Goal: Navigation & Orientation: Find specific page/section

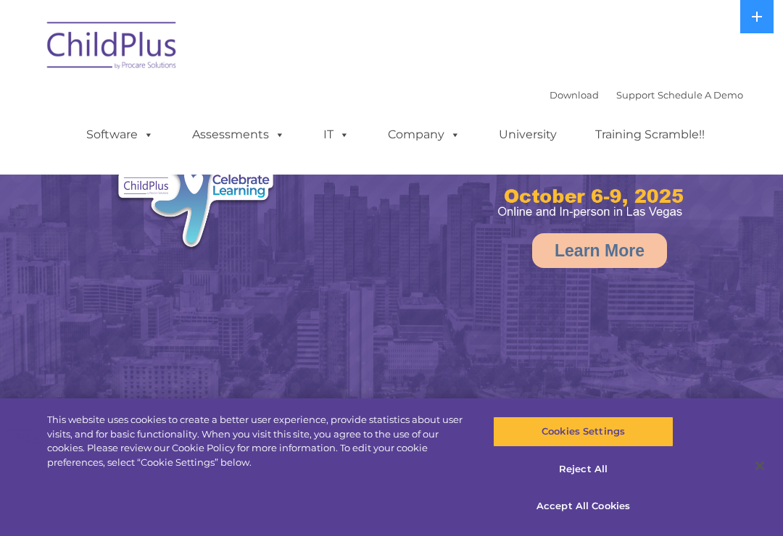
select select "MEDIUM"
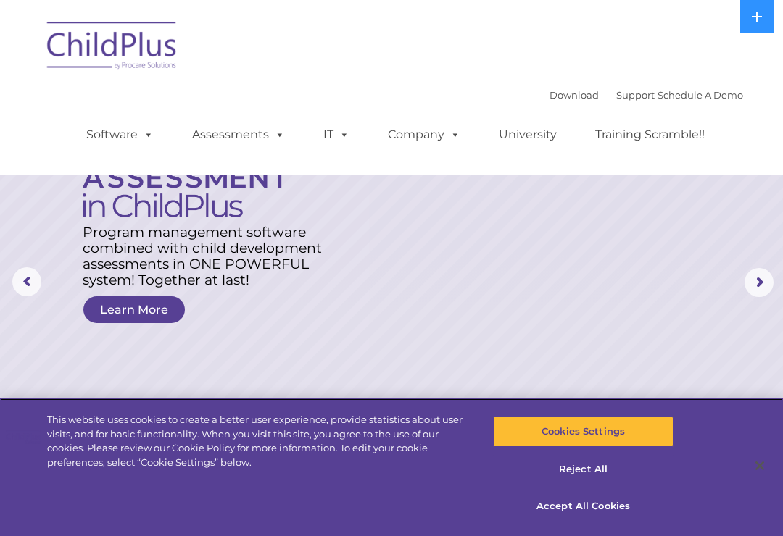
click at [608, 503] on button "Accept All Cookies" at bounding box center [583, 507] width 180 height 30
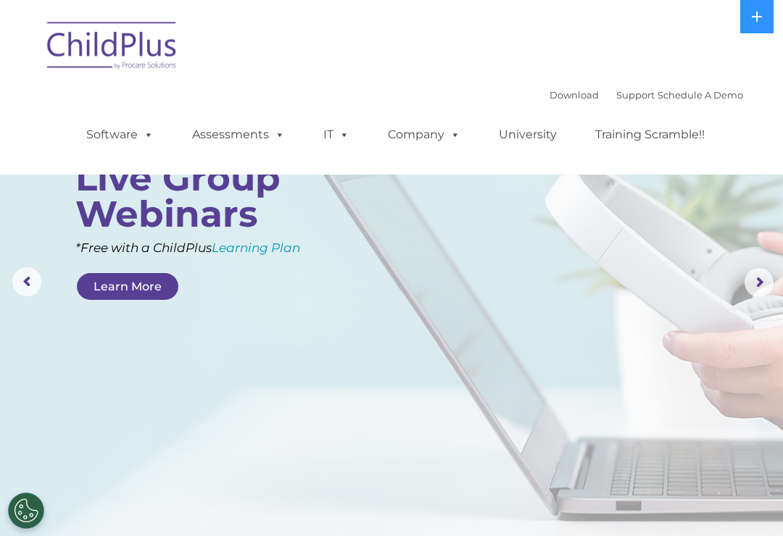
click at [96, 48] on img at bounding box center [112, 48] width 145 height 72
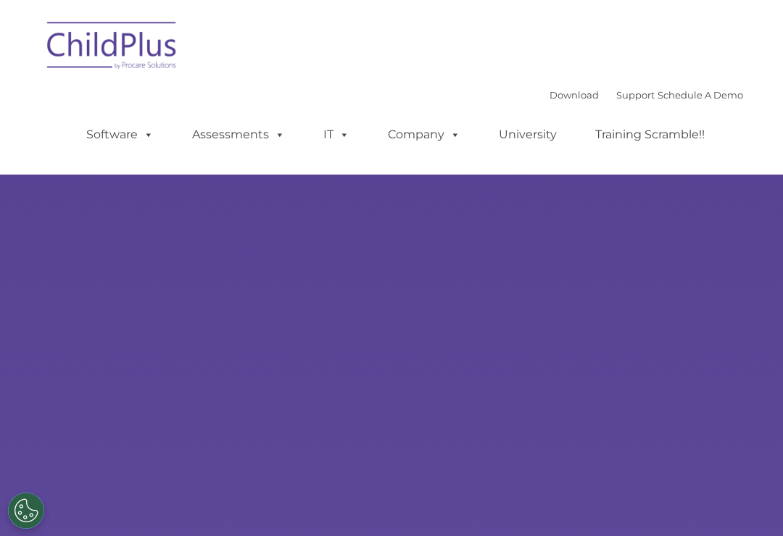
type input ""
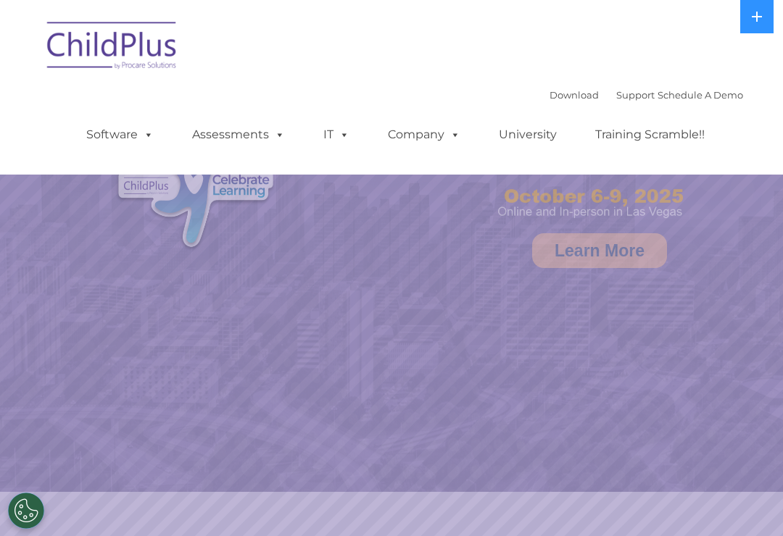
select select "MEDIUM"
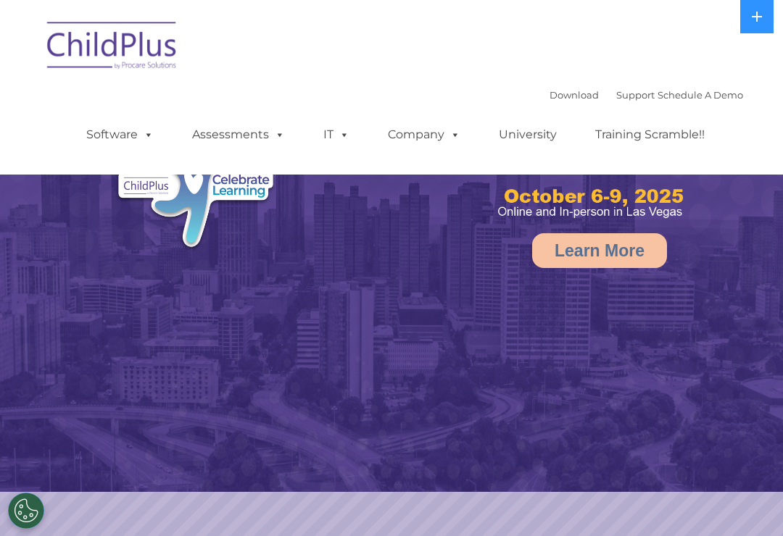
select select "MEDIUM"
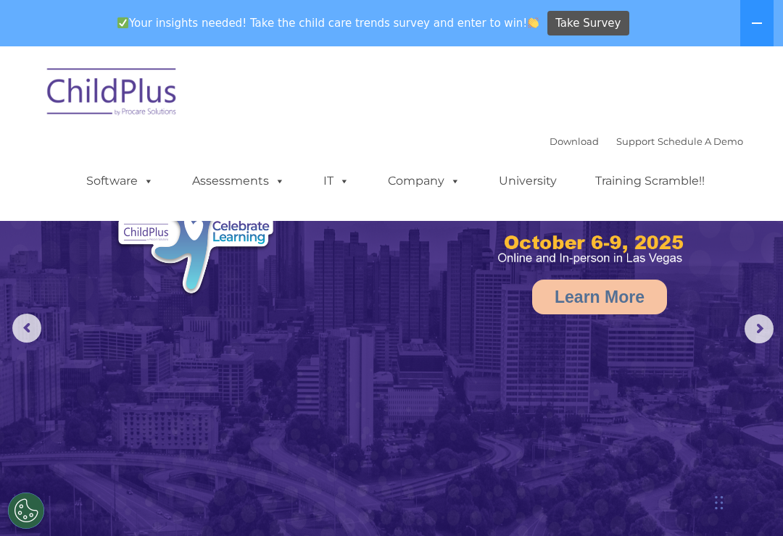
click at [564, 146] on link "Download" at bounding box center [574, 142] width 49 height 12
click at [115, 180] on link "Software" at bounding box center [120, 181] width 96 height 29
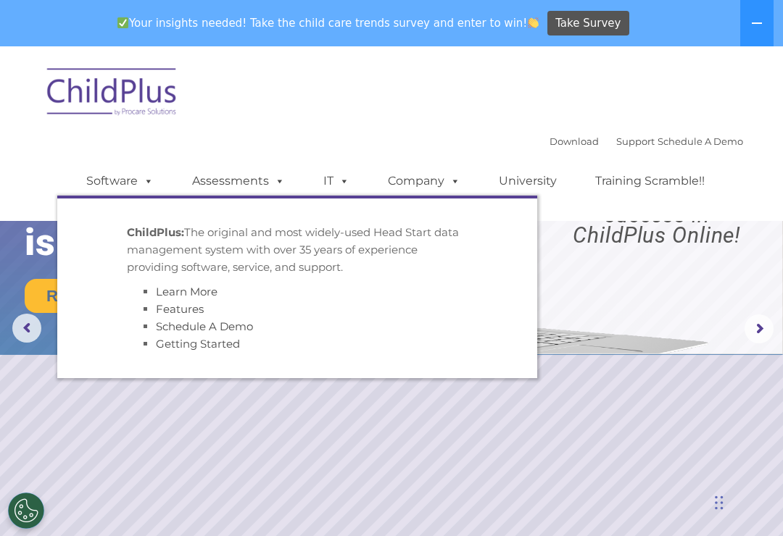
click at [127, 181] on link "Software" at bounding box center [120, 181] width 96 height 29
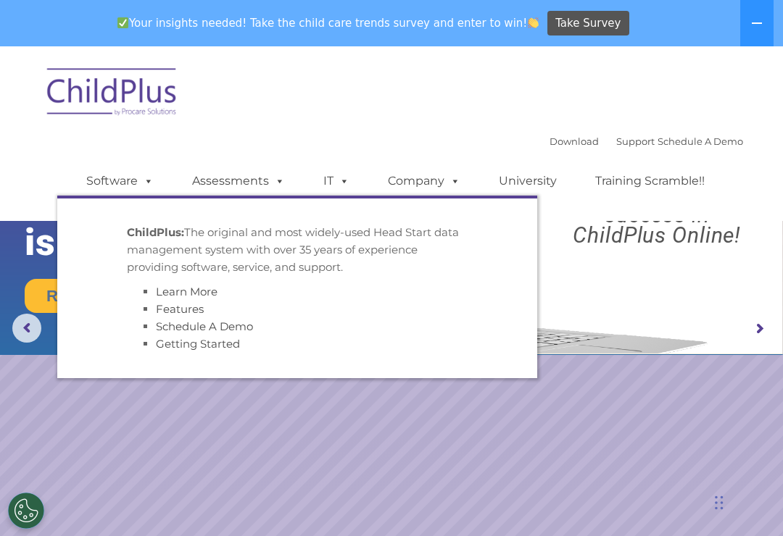
click at [246, 178] on link "Assessments" at bounding box center [239, 181] width 122 height 29
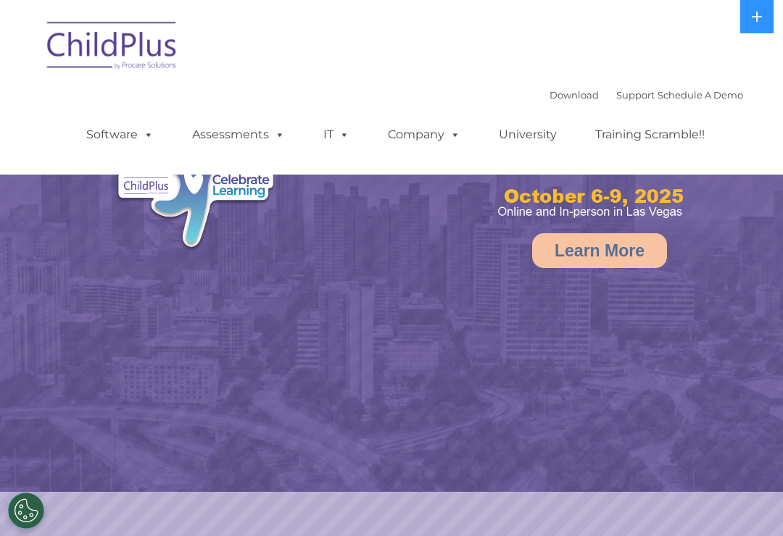
select select "MEDIUM"
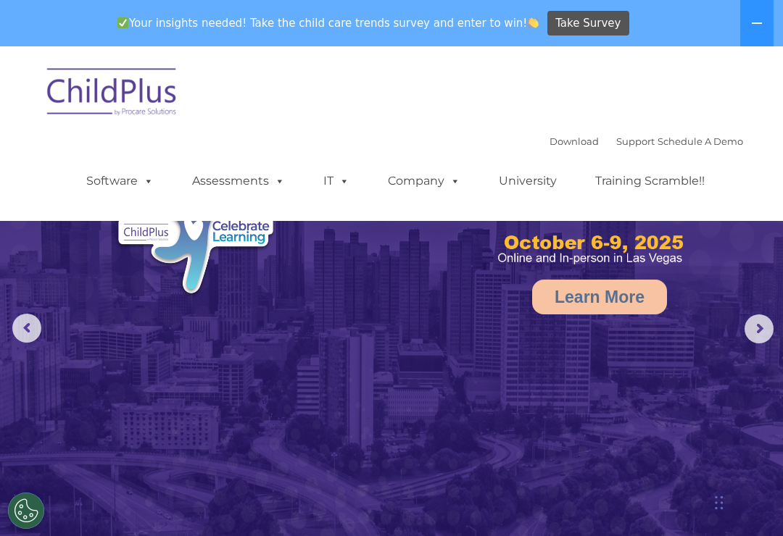
click at [758, 25] on icon at bounding box center [757, 23] width 12 height 12
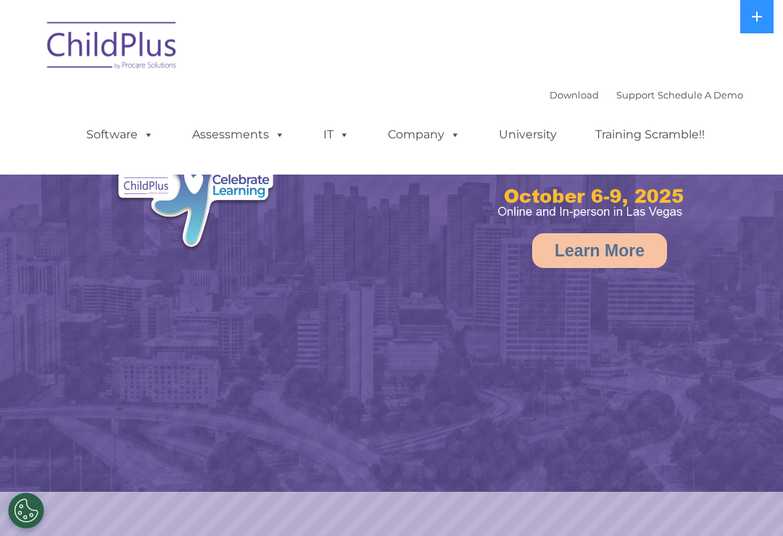
select select "MEDIUM"
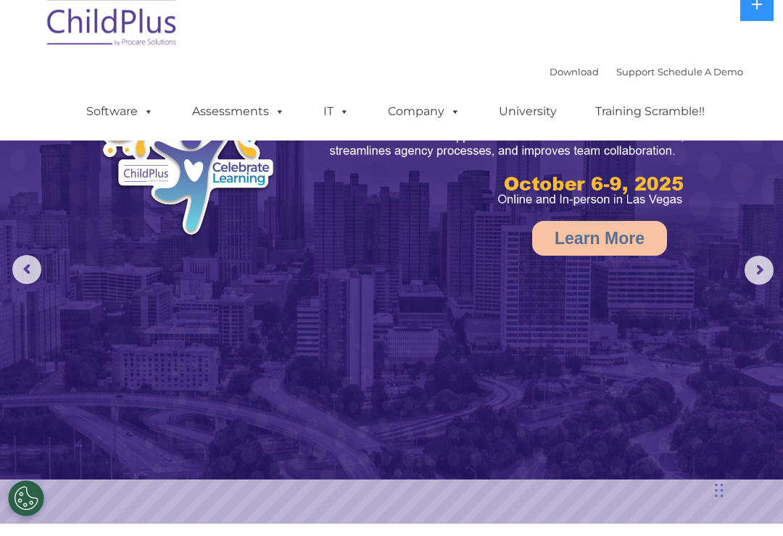
scroll to position [56, 0]
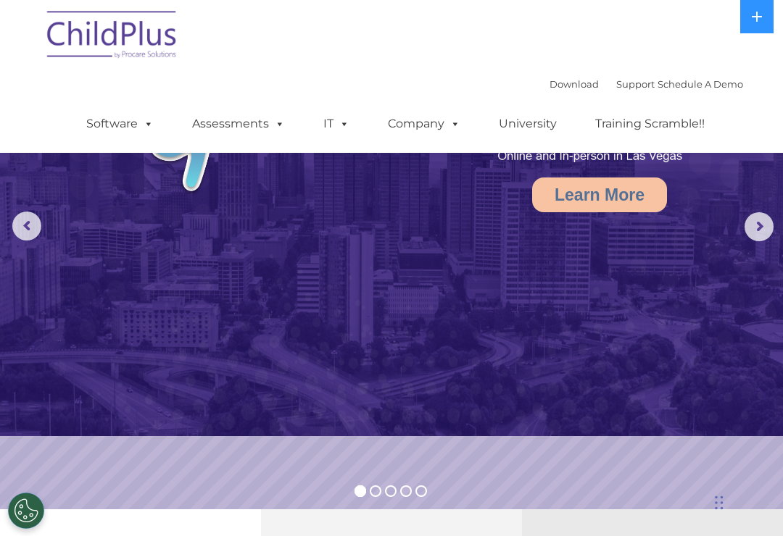
click at [756, 229] on rs-arrow at bounding box center [759, 226] width 29 height 29
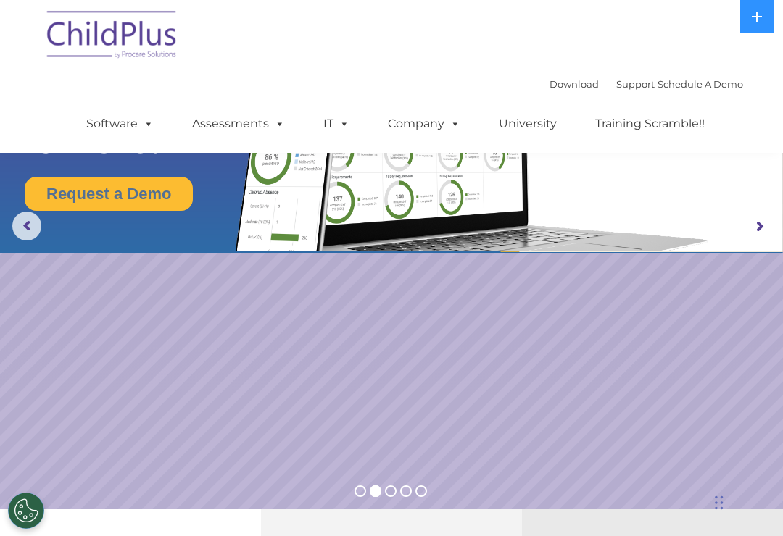
click at [760, 223] on rs-arrow at bounding box center [759, 226] width 29 height 29
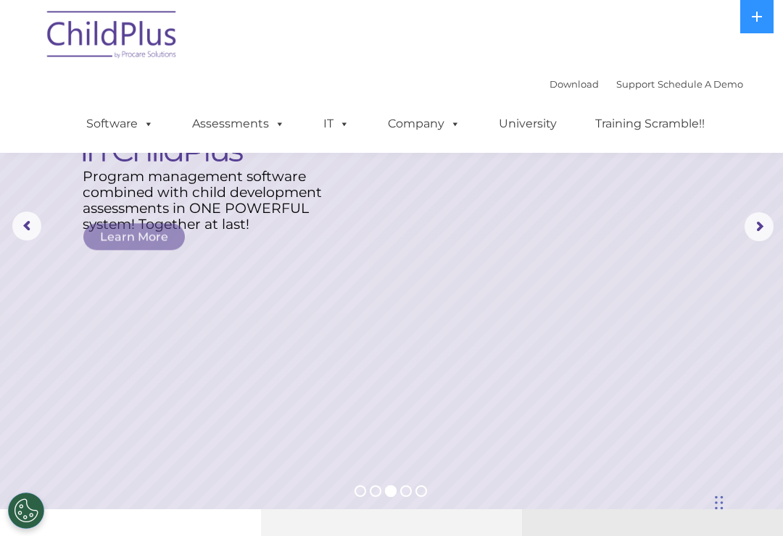
click at [764, 220] on rs-arrow at bounding box center [759, 226] width 29 height 29
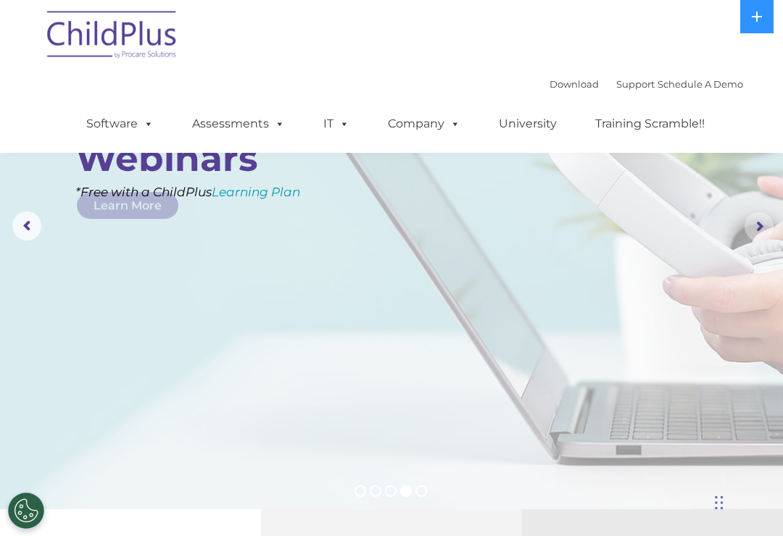
click at [760, 223] on rs-arrow at bounding box center [759, 226] width 29 height 29
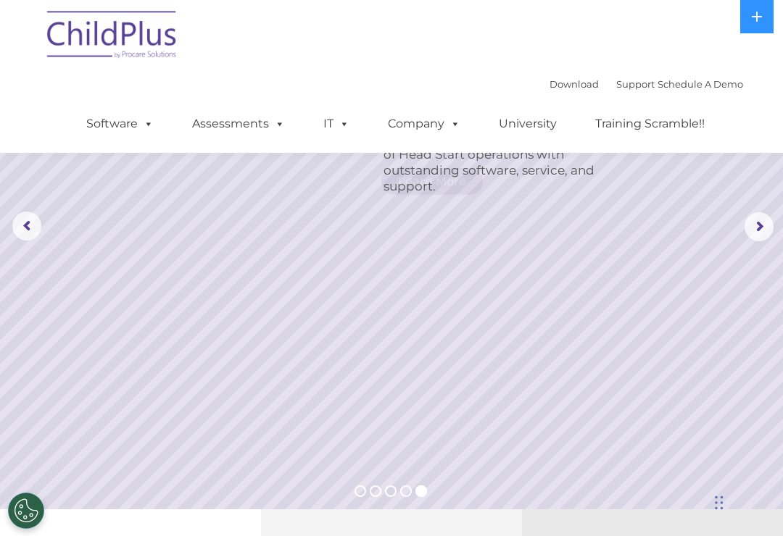
click at [761, 225] on rs-arrow at bounding box center [759, 226] width 29 height 29
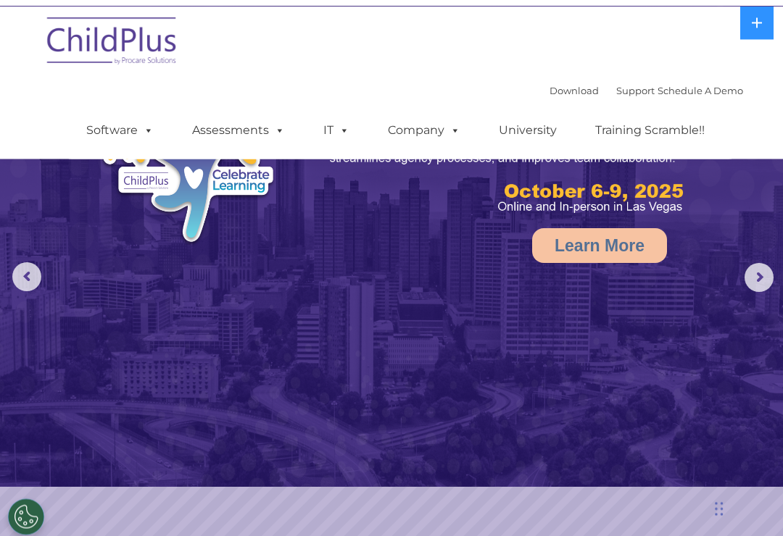
scroll to position [0, 0]
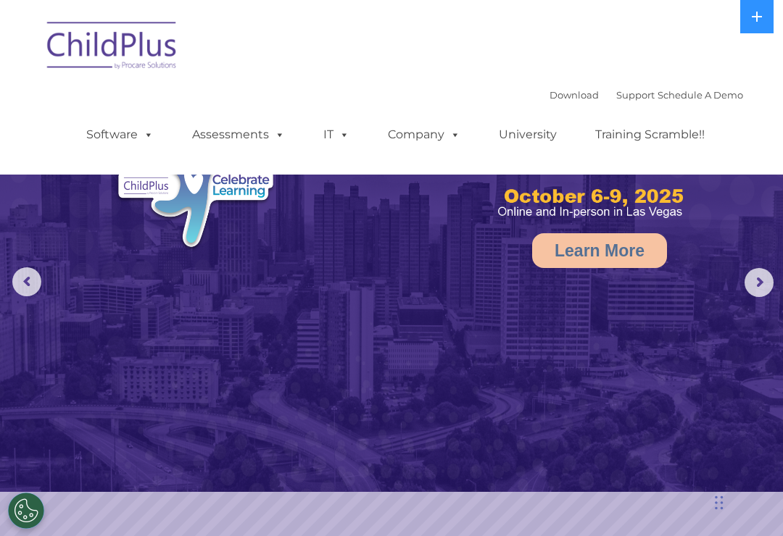
click at [555, 97] on link "Download" at bounding box center [574, 95] width 49 height 12
